Goal: Navigation & Orientation: Understand site structure

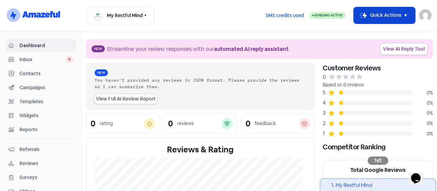
click at [396, 20] on button "Icon For Thunder-move Quick Actions" at bounding box center [383, 15] width 61 height 16
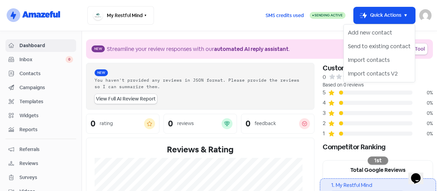
click at [425, 18] on img at bounding box center [425, 15] width 12 height 12
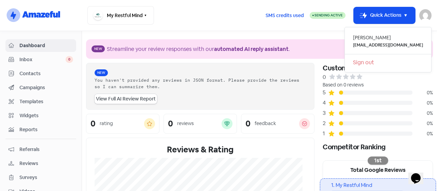
click at [247, 16] on div "My Restful Mind Switch Business All businesses No other businesses found" at bounding box center [173, 15] width 172 height 18
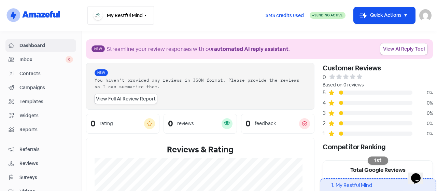
click at [130, 12] on button "My Restful Mind" at bounding box center [120, 15] width 66 height 18
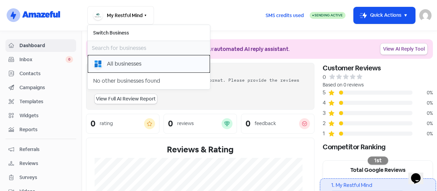
click at [129, 60] on div "All businesses" at bounding box center [124, 64] width 34 height 8
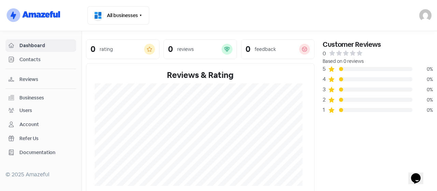
click at [30, 94] on div "Businesses" at bounding box center [41, 98] width 64 height 8
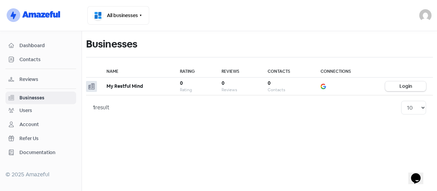
click at [33, 121] on div "Account" at bounding box center [28, 124] width 19 height 7
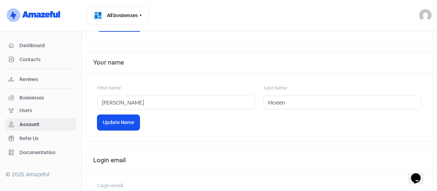
scroll to position [148, 0]
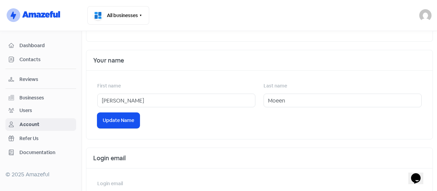
click at [40, 49] on span "Dashboard" at bounding box center [46, 45] width 54 height 7
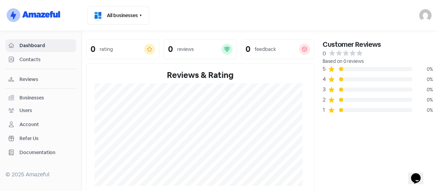
click at [40, 78] on span "Reviews" at bounding box center [46, 79] width 54 height 7
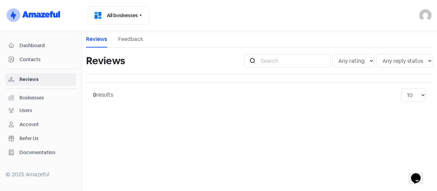
click at [32, 47] on span "Dashboard" at bounding box center [46, 45] width 54 height 7
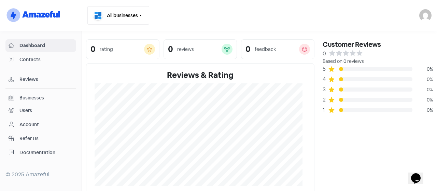
click at [116, 12] on button "All businesses" at bounding box center [118, 15] width 62 height 18
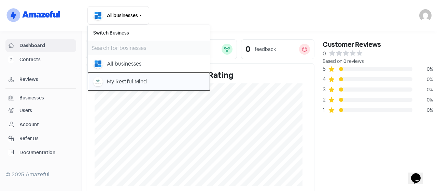
click at [149, 79] on div "My Restful Mind" at bounding box center [148, 82] width 111 height 10
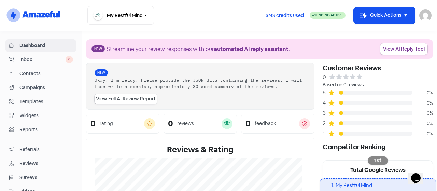
click at [37, 62] on span "Inbox" at bounding box center [42, 59] width 46 height 7
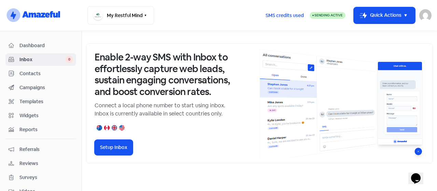
click at [33, 73] on span "Contacts" at bounding box center [46, 73] width 54 height 7
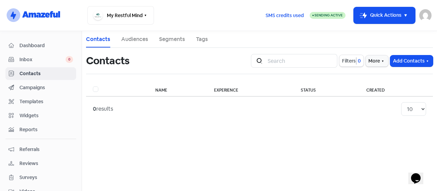
click at [25, 87] on span "Campaigns" at bounding box center [46, 87] width 54 height 7
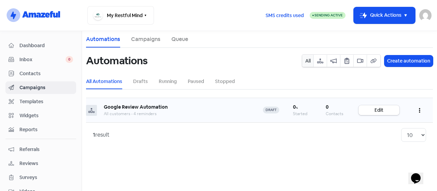
click at [419, 109] on icon "button" at bounding box center [418, 110] width 1 height 5
click at [393, 157] on button "Delete" at bounding box center [398, 158] width 54 height 14
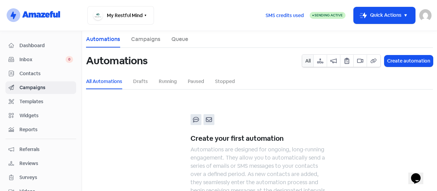
click at [42, 102] on span "Templates" at bounding box center [46, 101] width 54 height 7
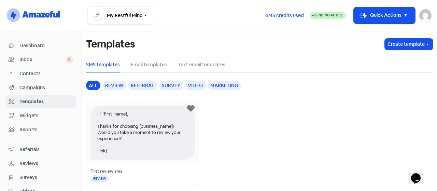
scroll to position [3, 0]
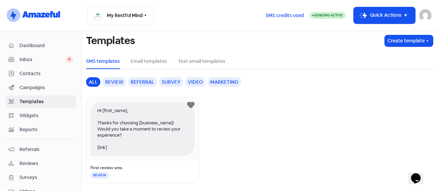
click at [34, 118] on link "Widgets" at bounding box center [40, 115] width 71 height 13
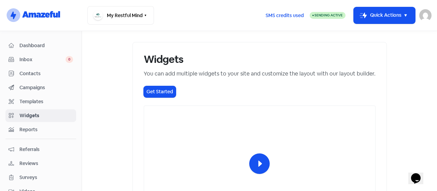
click at [33, 132] on link "Reports" at bounding box center [40, 129] width 71 height 13
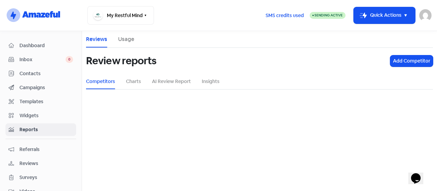
click at [39, 152] on link "Referrals" at bounding box center [40, 149] width 71 height 13
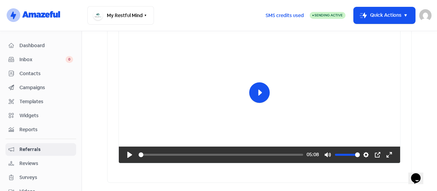
scroll to position [130, 0]
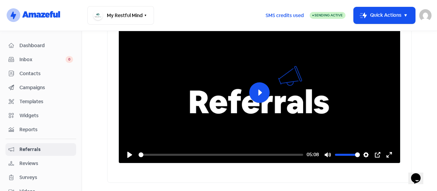
click at [43, 160] on span "Reviews" at bounding box center [46, 163] width 54 height 7
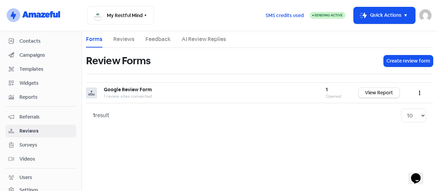
scroll to position [43, 0]
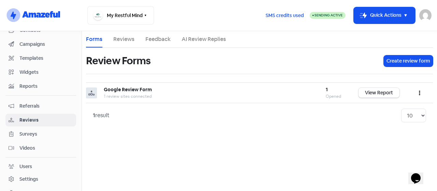
click at [40, 131] on span "Surveys" at bounding box center [46, 133] width 54 height 7
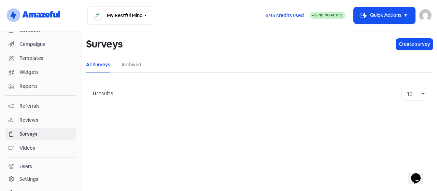
click at [26, 144] on div "Videos" at bounding box center [41, 148] width 64 height 8
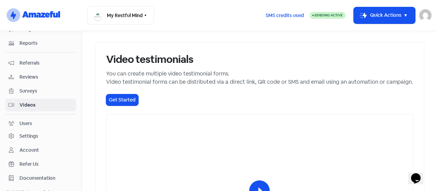
scroll to position [87, 0]
